Goal: Task Accomplishment & Management: Complete application form

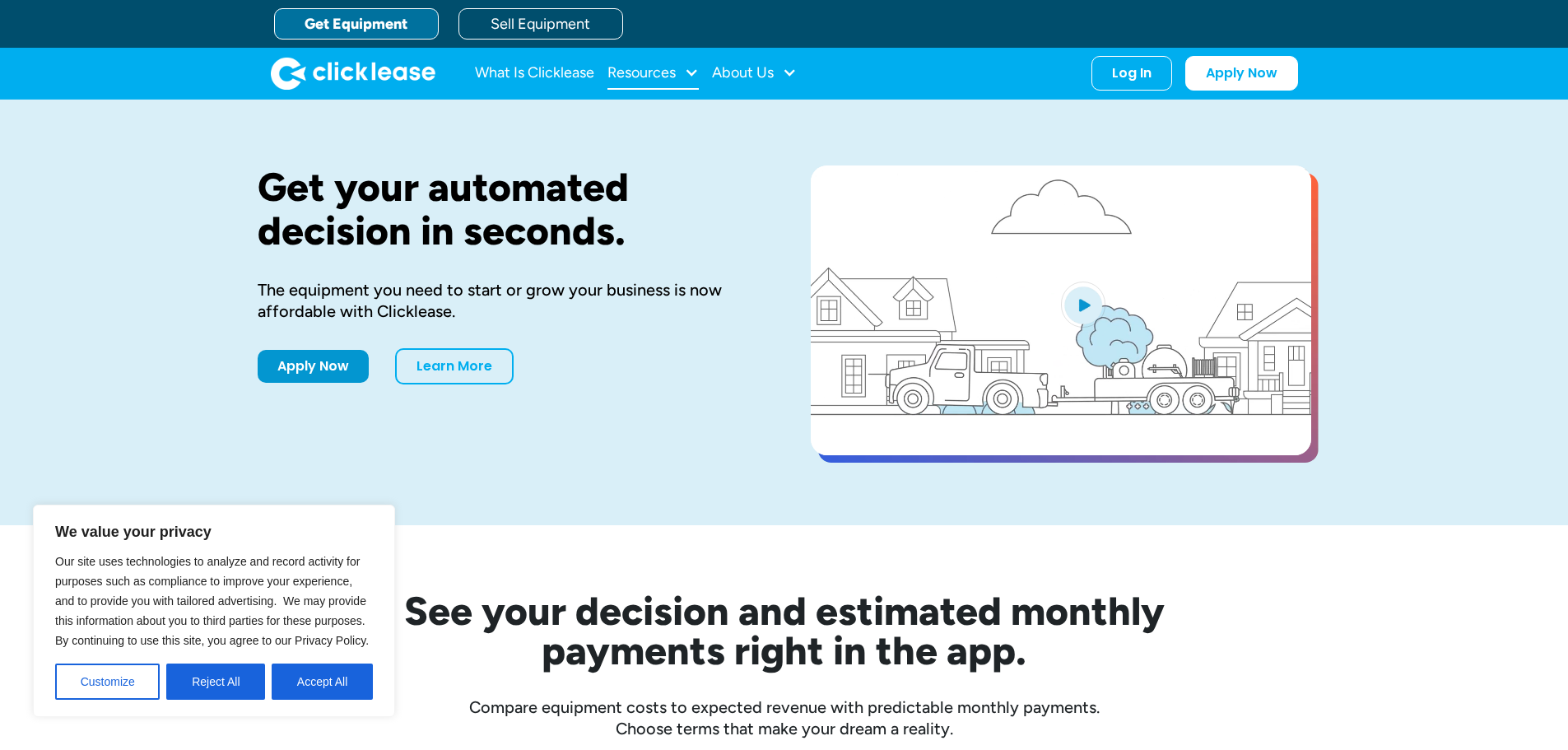
click at [654, 72] on div "Resources" at bounding box center [642, 72] width 69 height 0
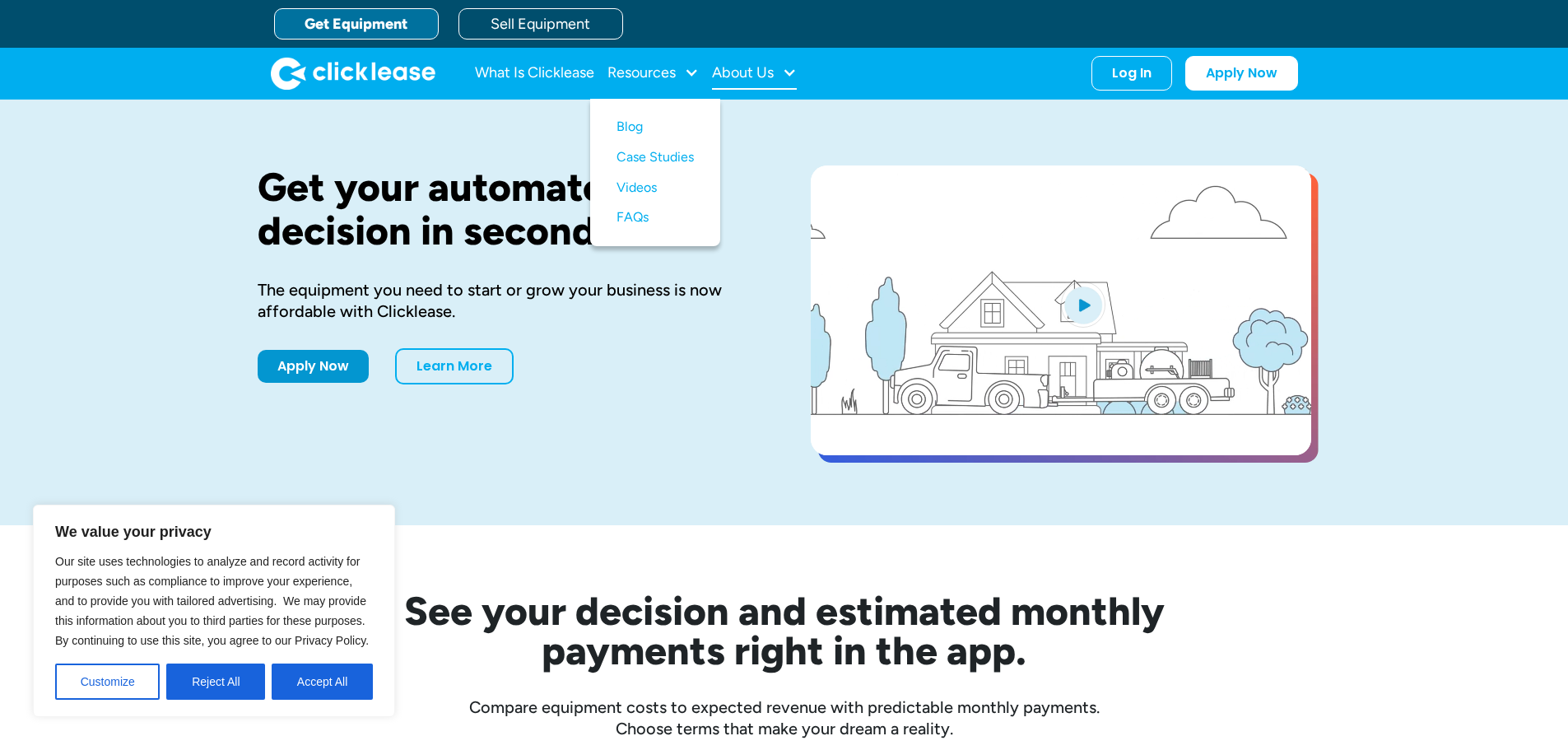
click at [758, 72] on div "About Us" at bounding box center [742, 72] width 62 height 0
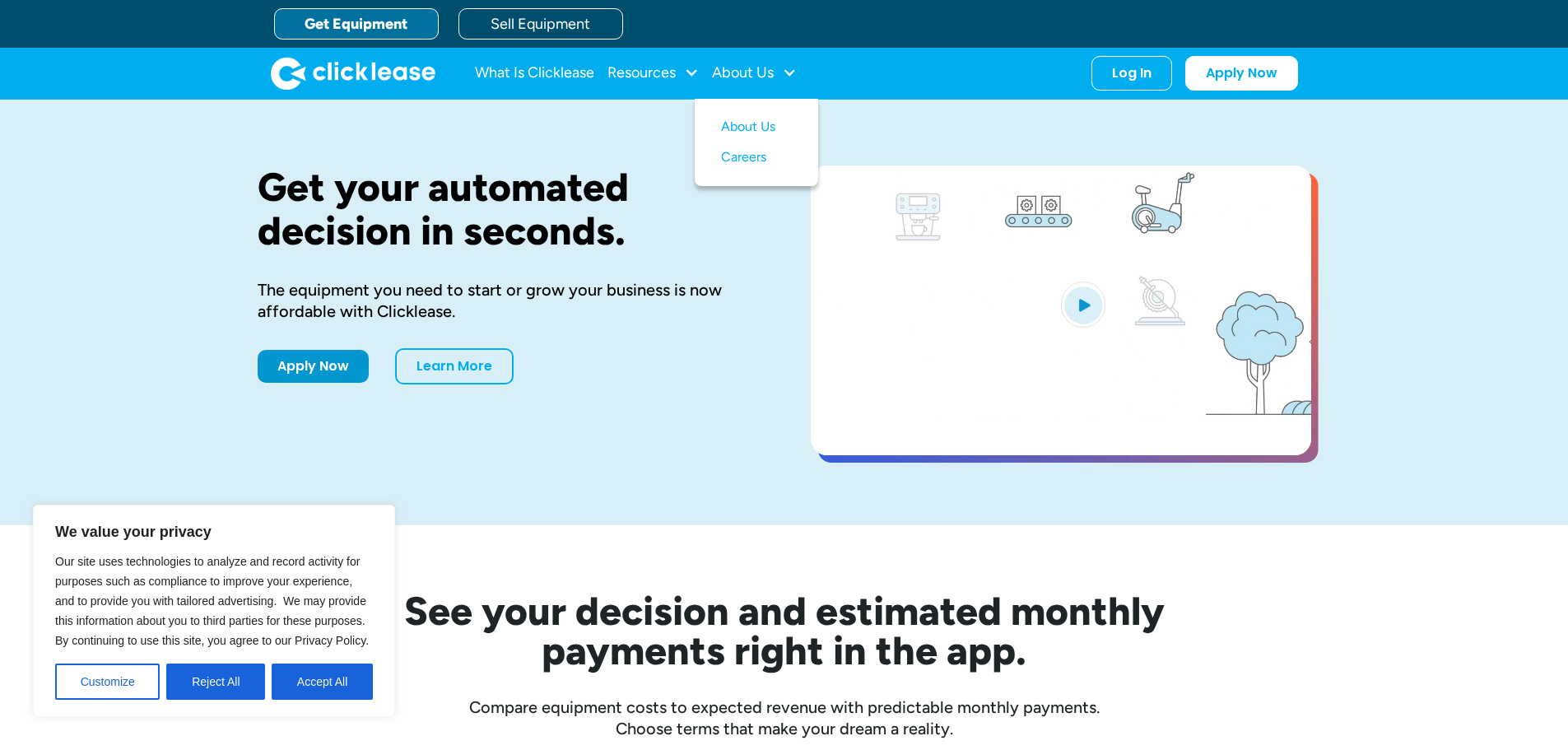
click at [361, 23] on link "Get Equipment" at bounding box center [357, 23] width 165 height 31
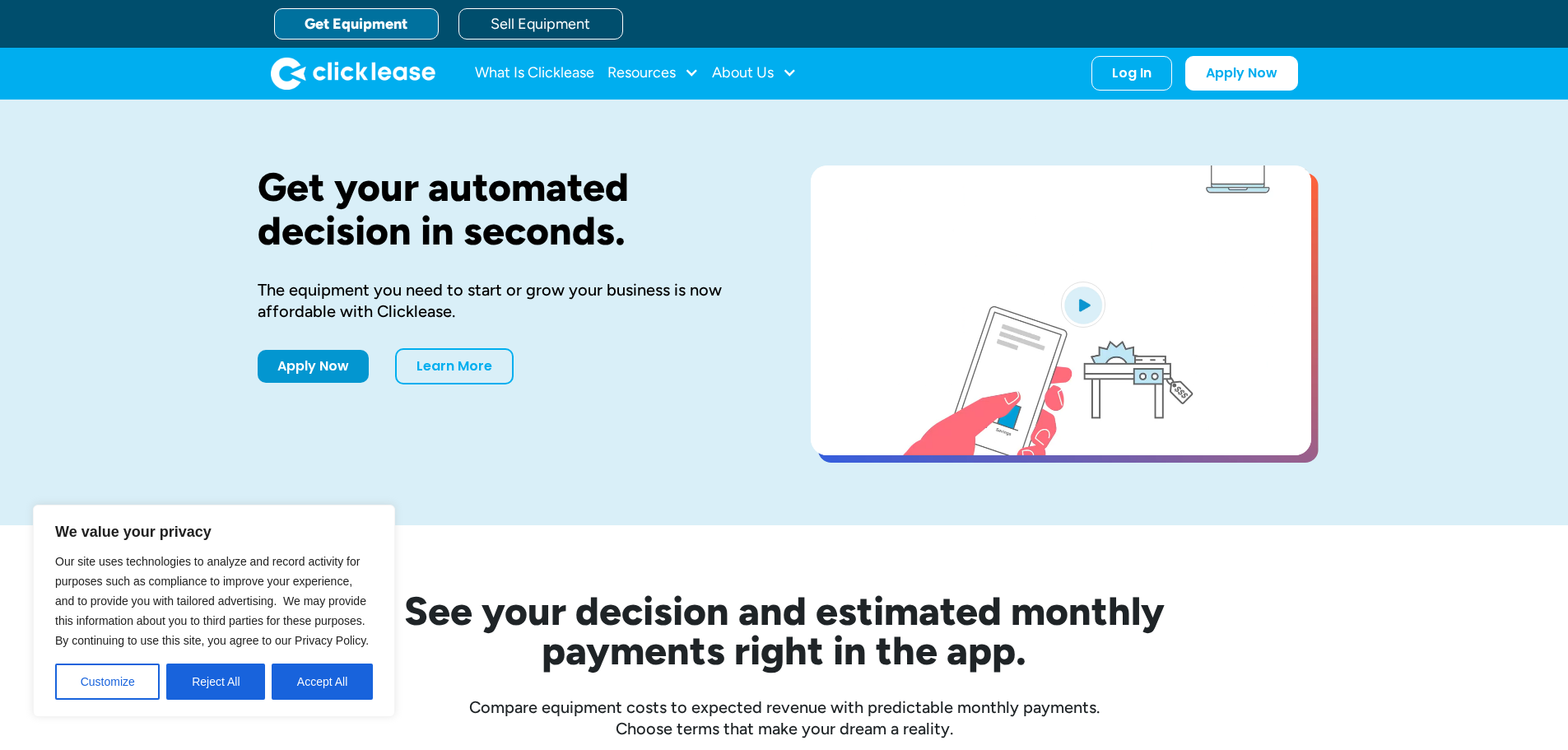
click at [341, 688] on button "Accept All" at bounding box center [322, 681] width 102 height 36
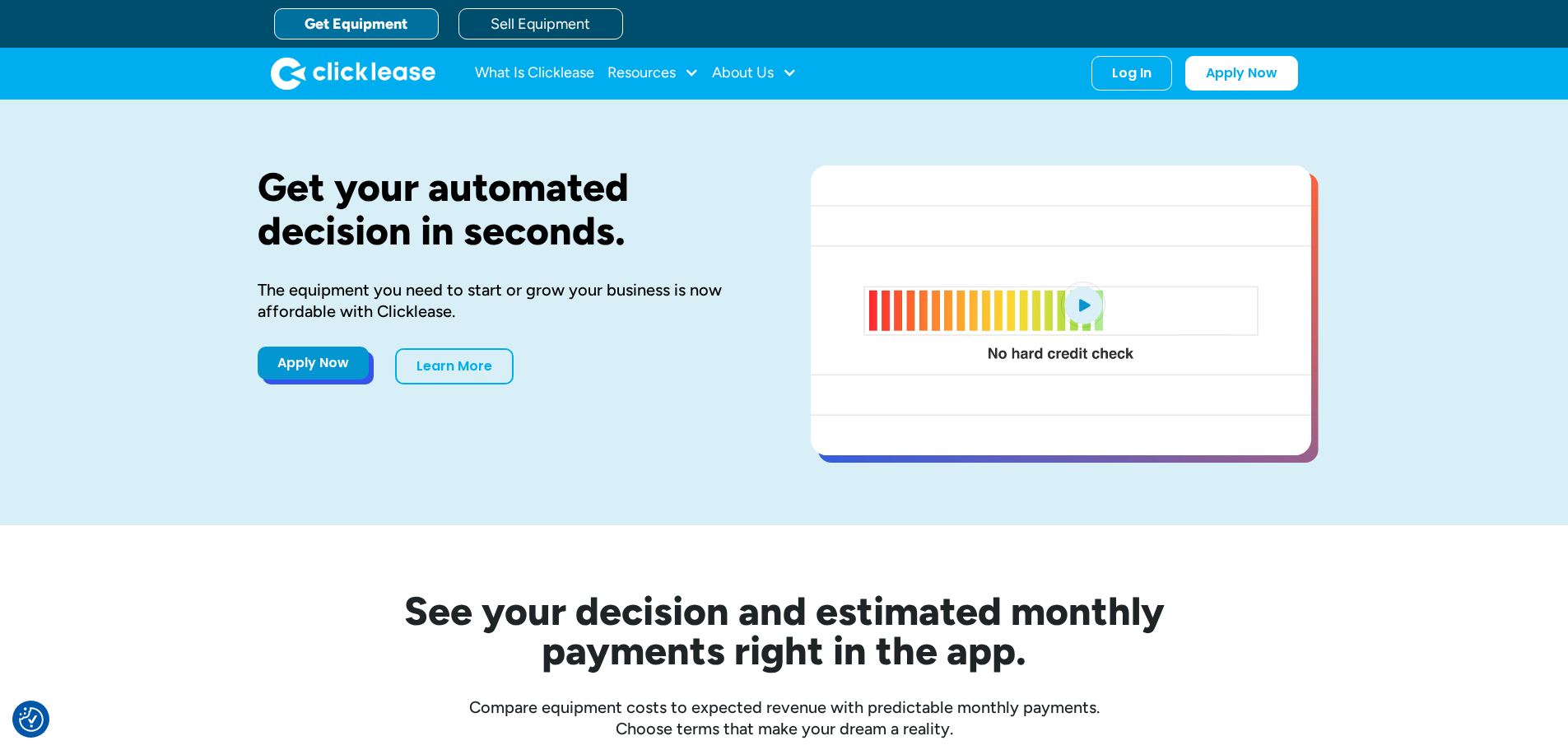
click at [317, 368] on link "Apply Now" at bounding box center [313, 363] width 111 height 33
